Goal: Information Seeking & Learning: Learn about a topic

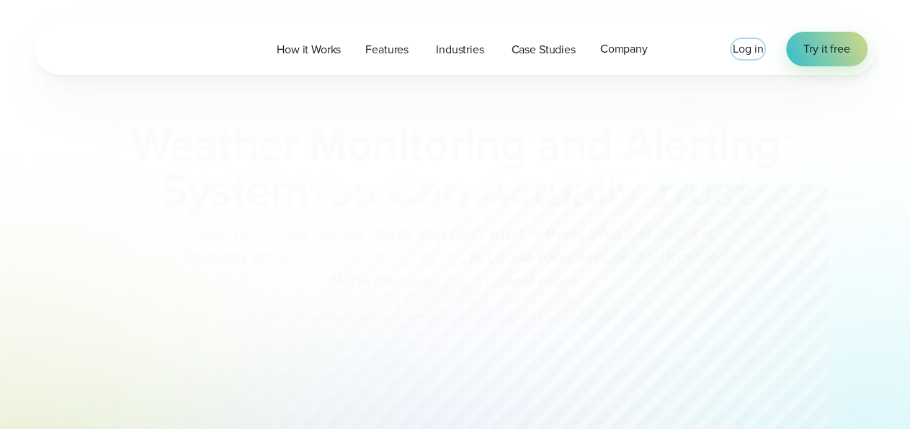
click at [745, 48] on span "Log in" at bounding box center [747, 48] width 30 height 17
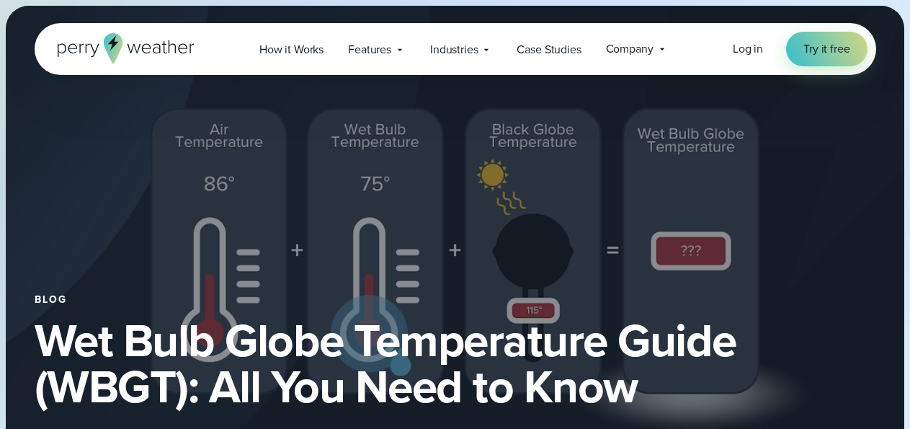
select select "***"
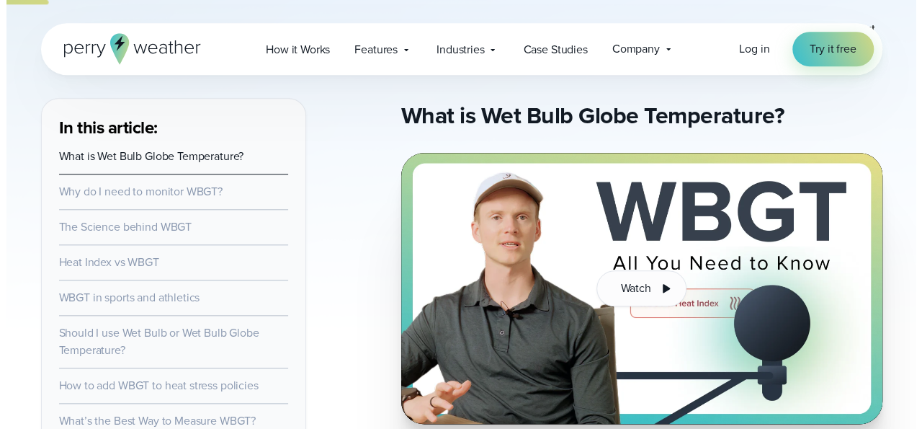
scroll to position [674, 0]
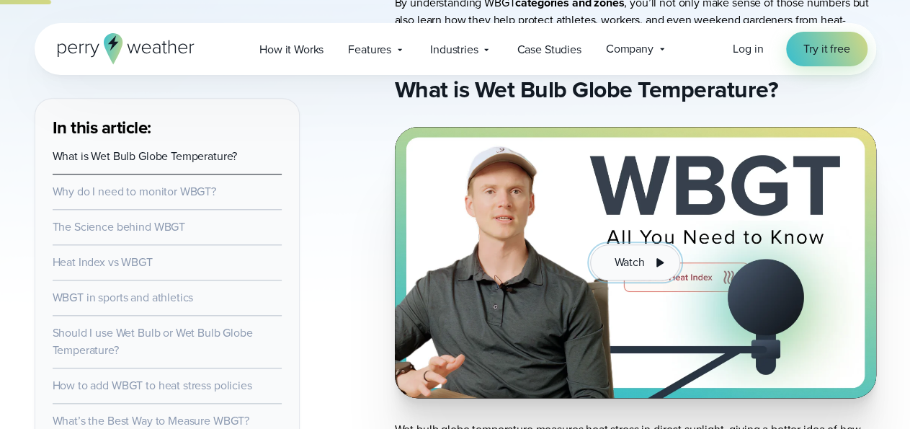
click at [648, 264] on button "Watch" at bounding box center [634, 262] width 89 height 36
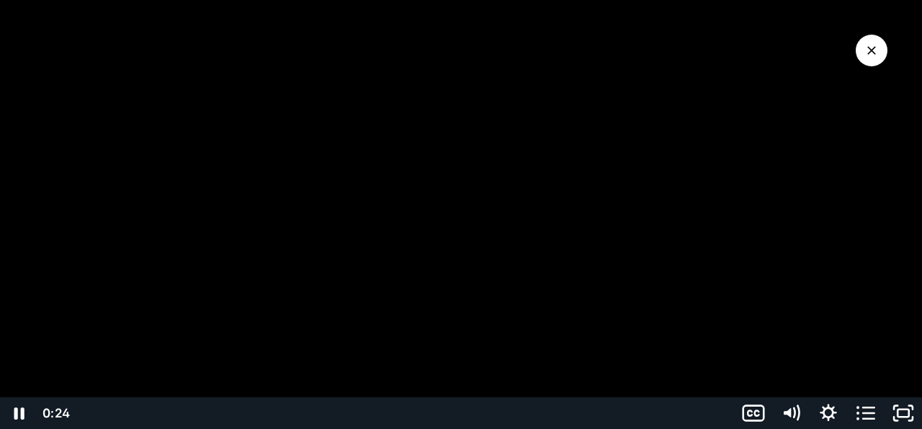
drag, startPoint x: 895, startPoint y: 218, endPoint x: 891, endPoint y: 233, distance: 15.7
click at [895, 218] on div at bounding box center [461, 214] width 922 height 429
click at [18, 411] on icon "Play Video" at bounding box center [19, 412] width 9 height 13
click at [868, 315] on div at bounding box center [461, 214] width 922 height 429
drag, startPoint x: 869, startPoint y: 290, endPoint x: 839, endPoint y: 339, distance: 58.2
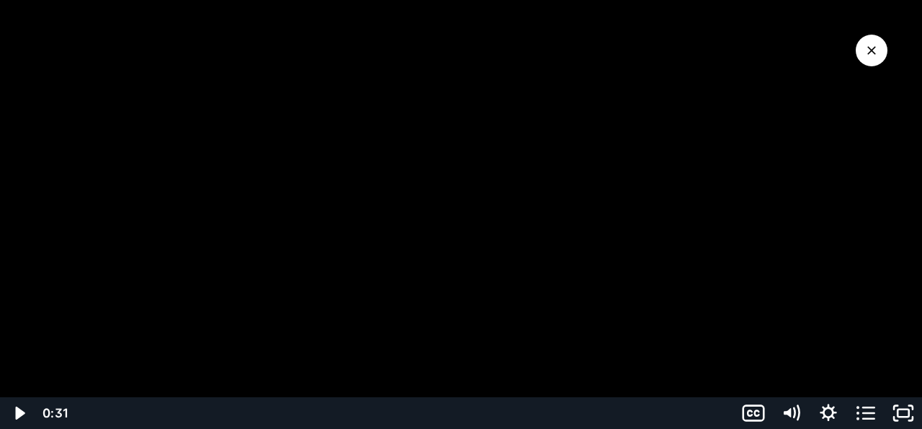
click at [869, 290] on div at bounding box center [461, 214] width 922 height 429
